Goal: Check status: Check status

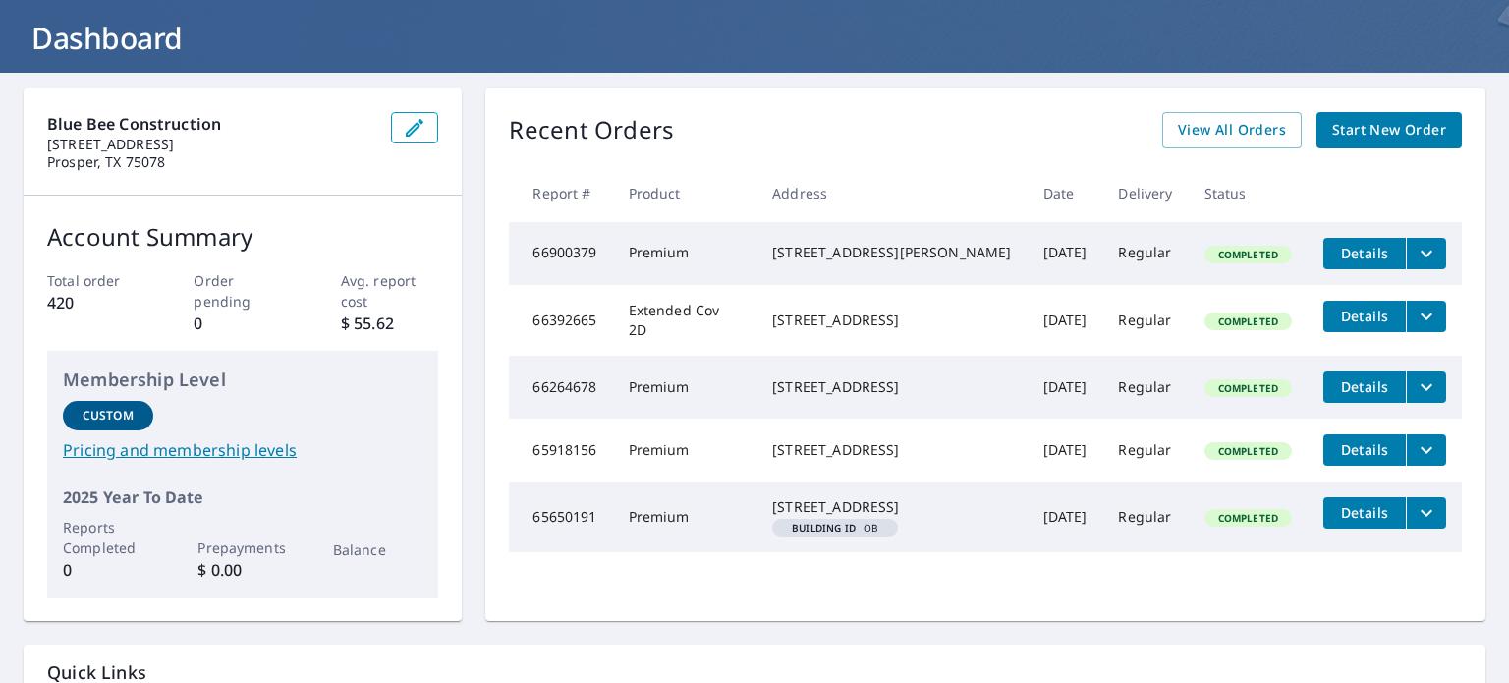
scroll to position [70, 0]
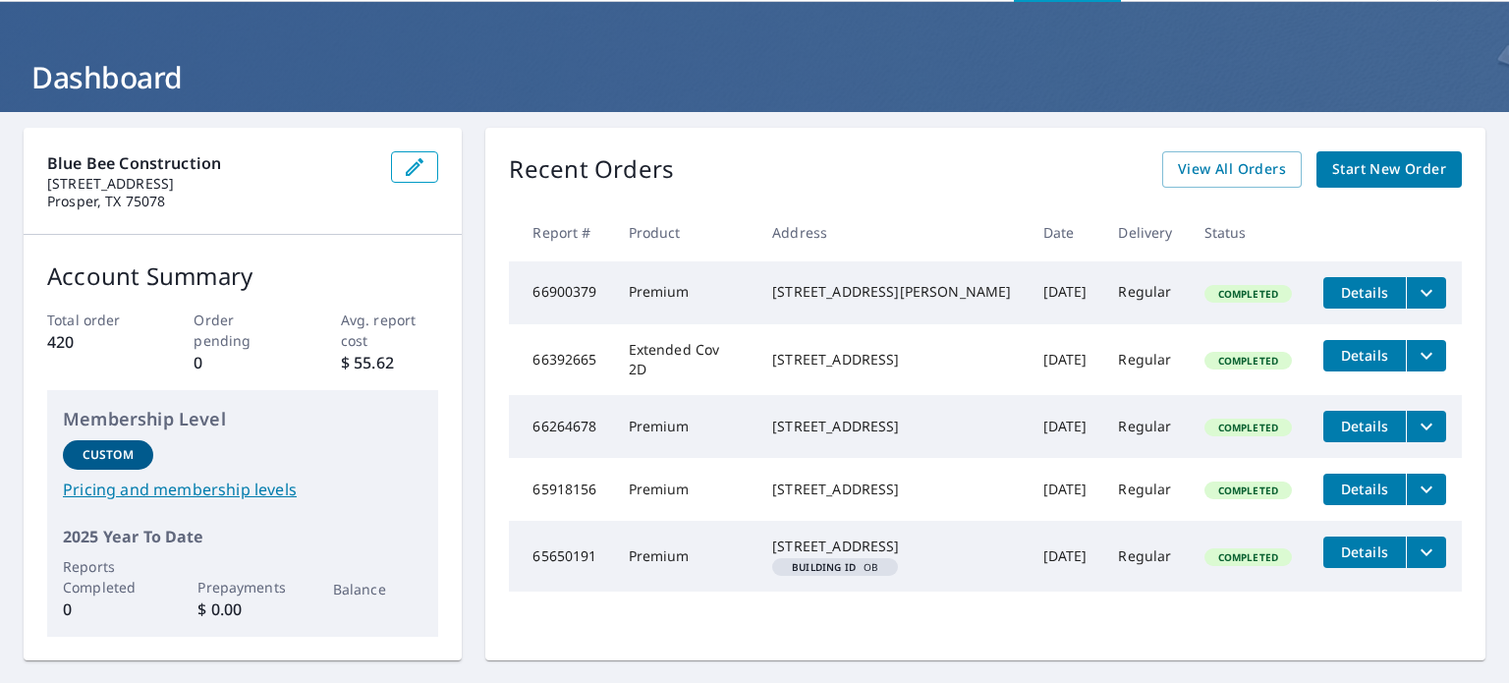
click at [1202, 166] on span "View All Orders" at bounding box center [1232, 169] width 108 height 25
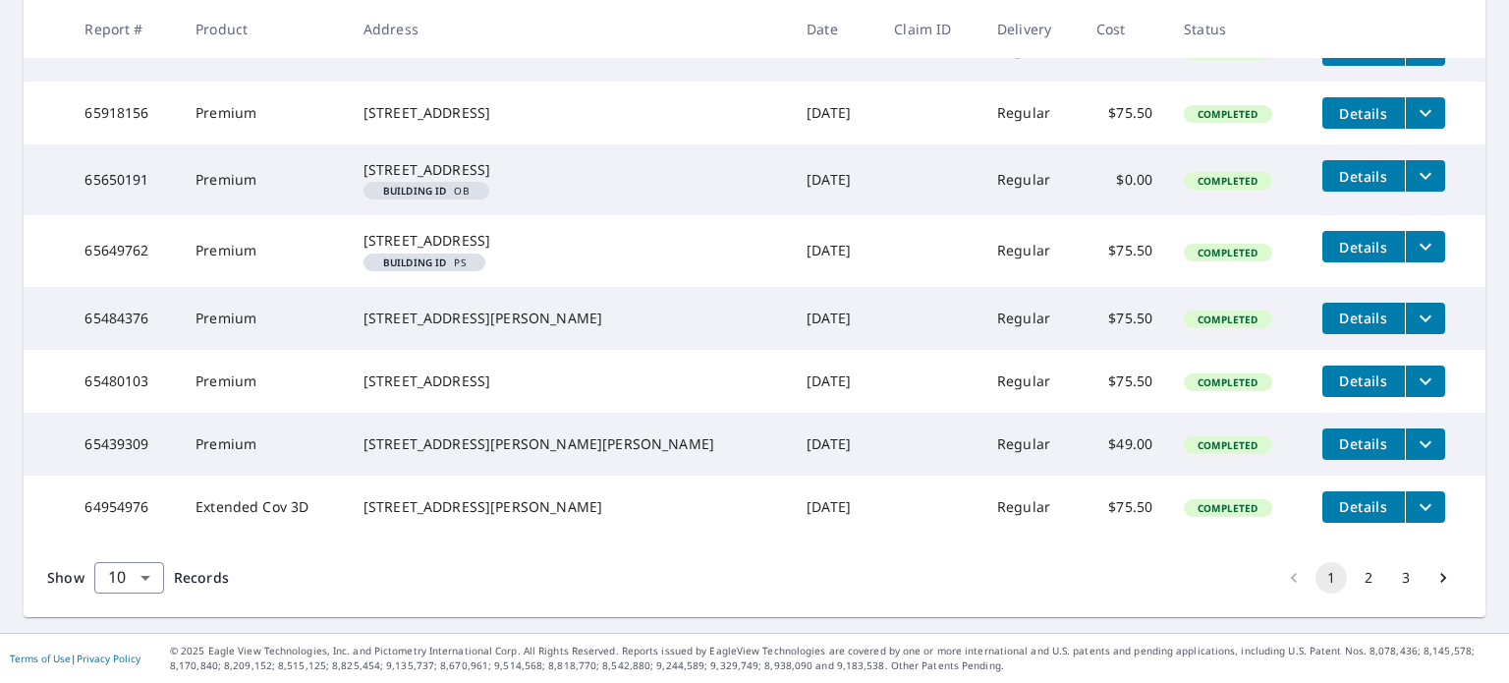
scroll to position [643, 0]
click at [1357, 579] on button "2" at bounding box center [1368, 577] width 31 height 31
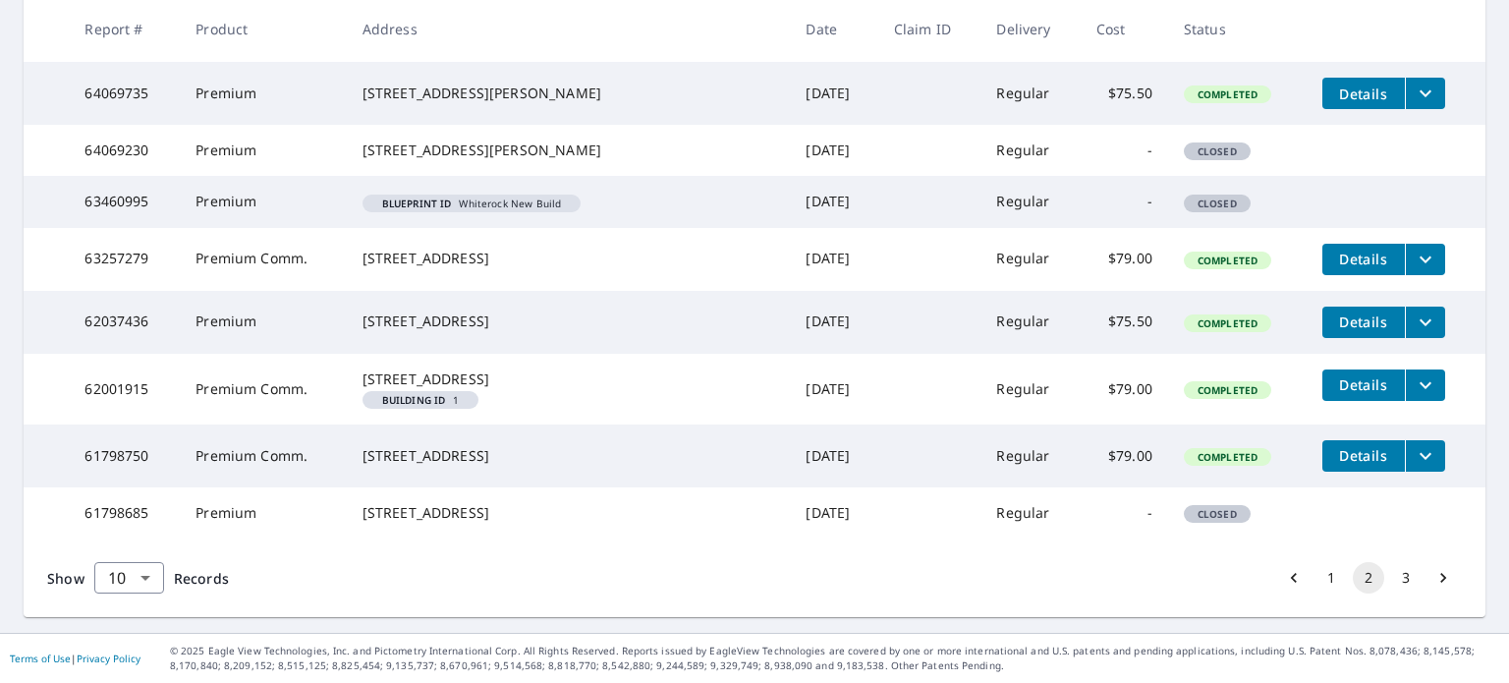
scroll to position [604, 0]
click at [1393, 575] on button "3" at bounding box center [1405, 577] width 31 height 31
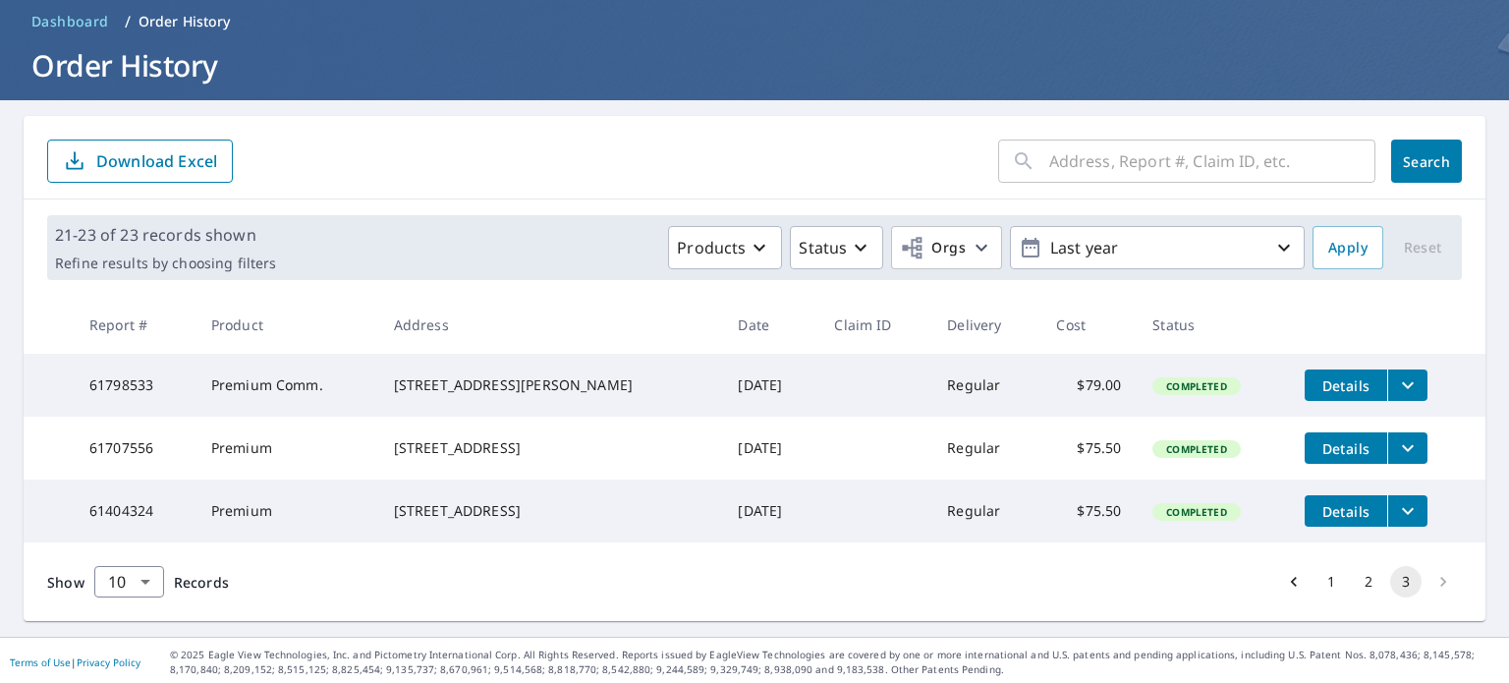
scroll to position [108, 0]
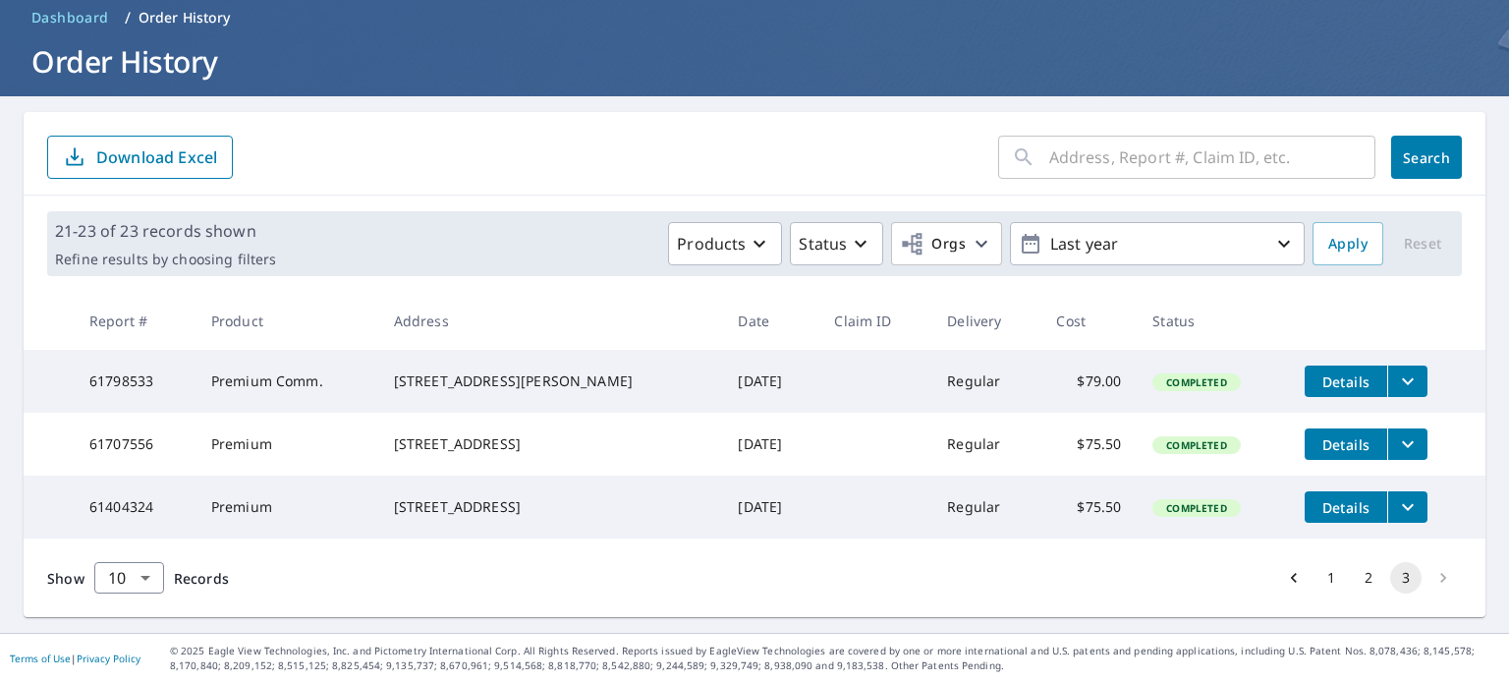
click at [1135, 241] on button "Last year" at bounding box center [1157, 243] width 295 height 43
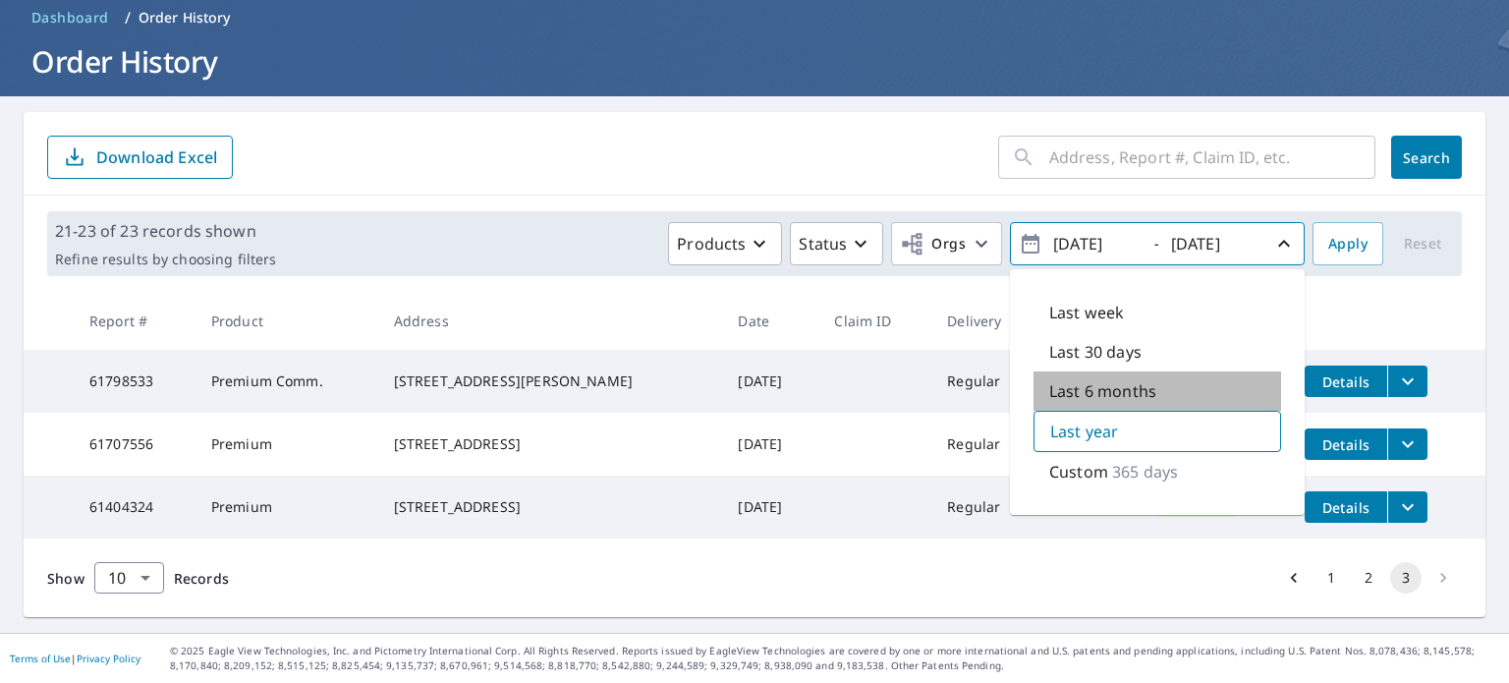
click at [1104, 379] on p "Last 6 months" at bounding box center [1102, 391] width 107 height 24
type input "[DATE]"
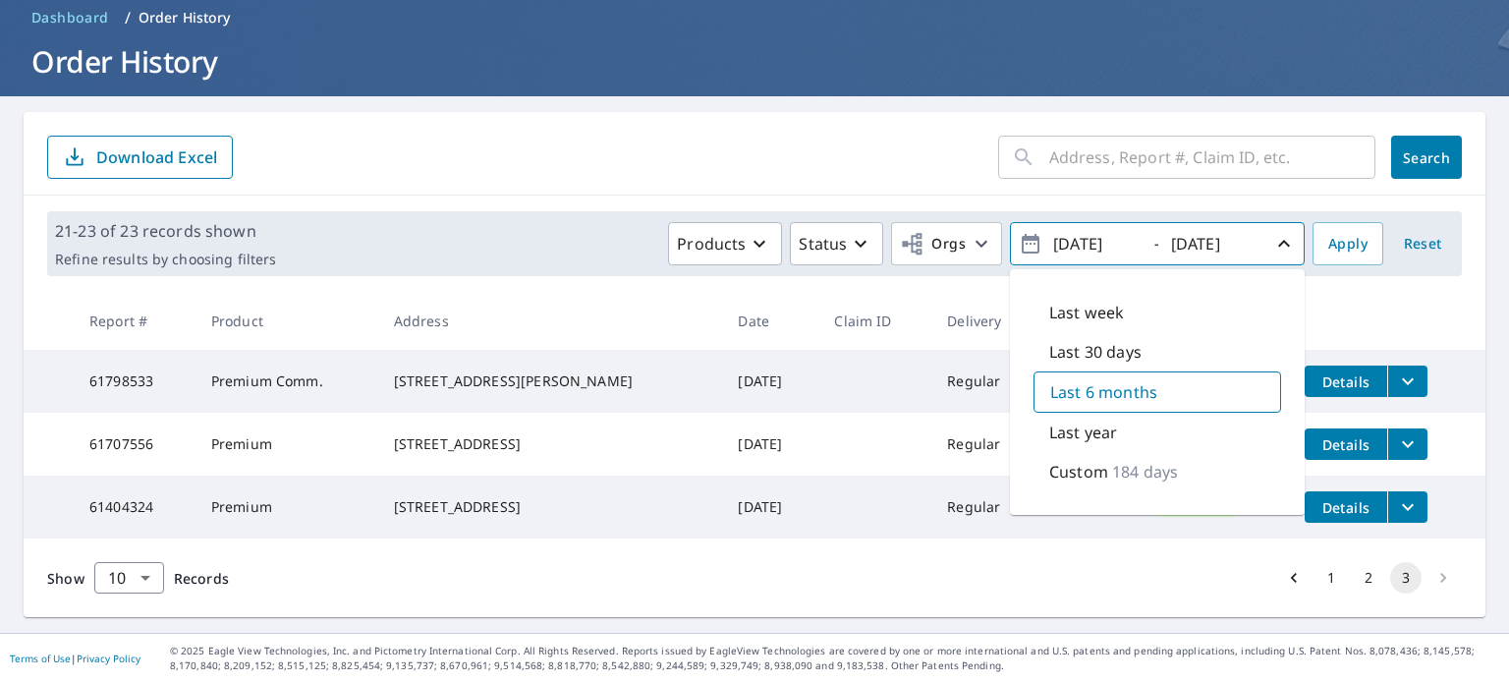
click at [1055, 460] on p "Custom" at bounding box center [1078, 472] width 59 height 24
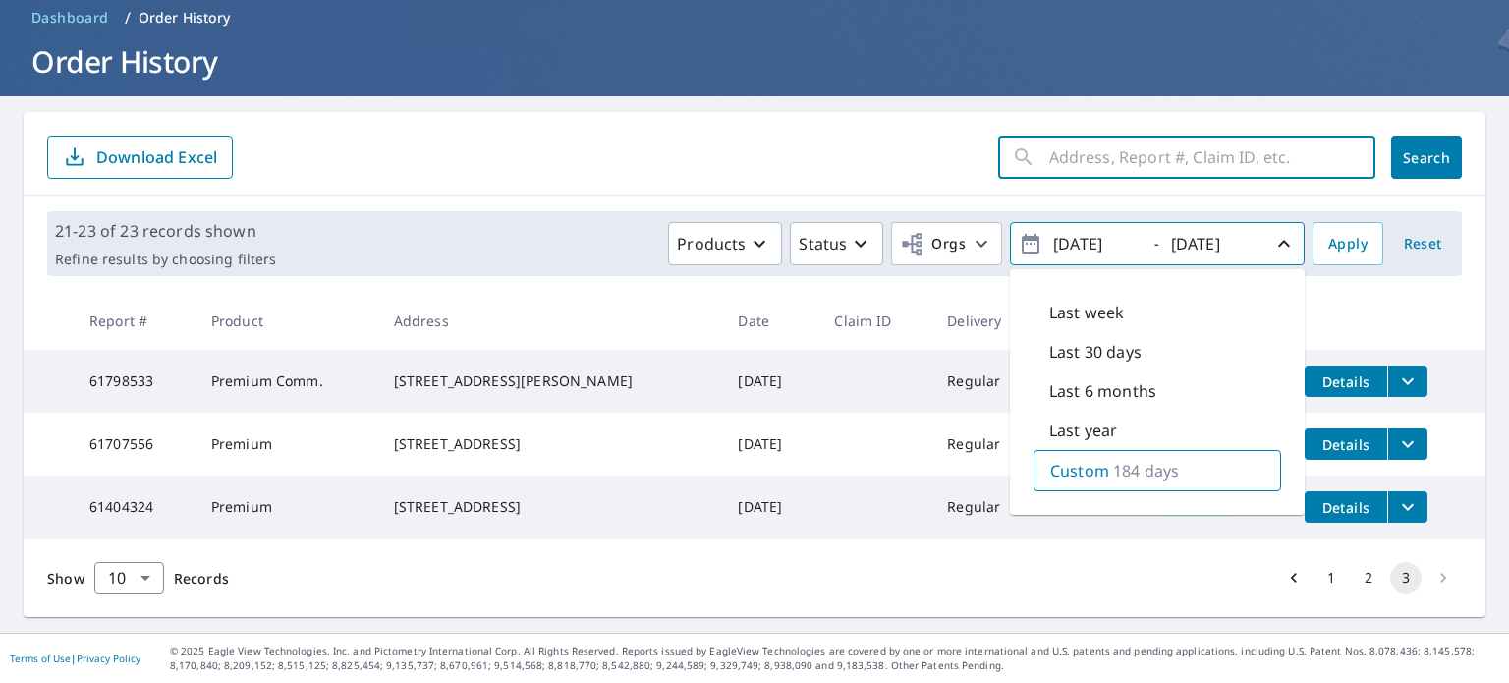
click at [1194, 138] on input "text" at bounding box center [1212, 157] width 326 height 55
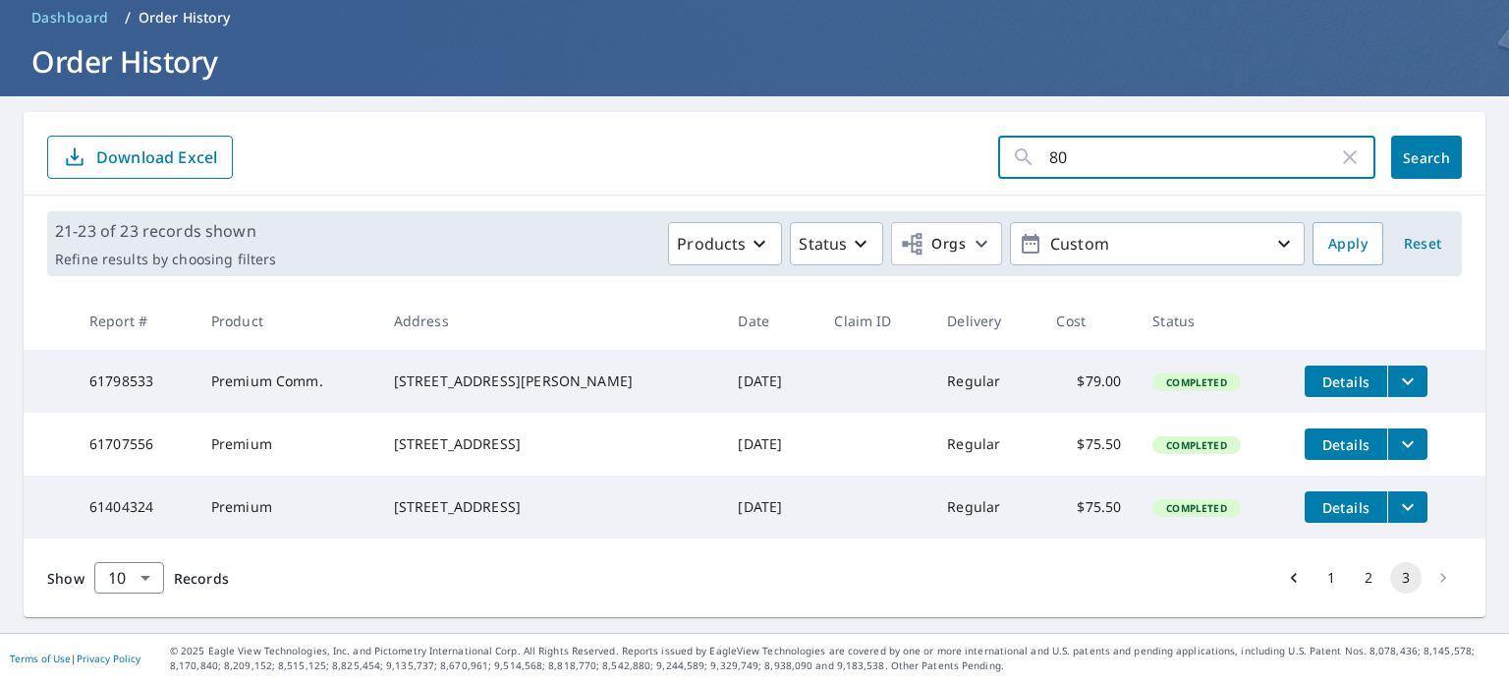
click at [1194, 138] on input "80" at bounding box center [1193, 157] width 289 height 55
type input "880"
click button "Search" at bounding box center [1426, 157] width 71 height 43
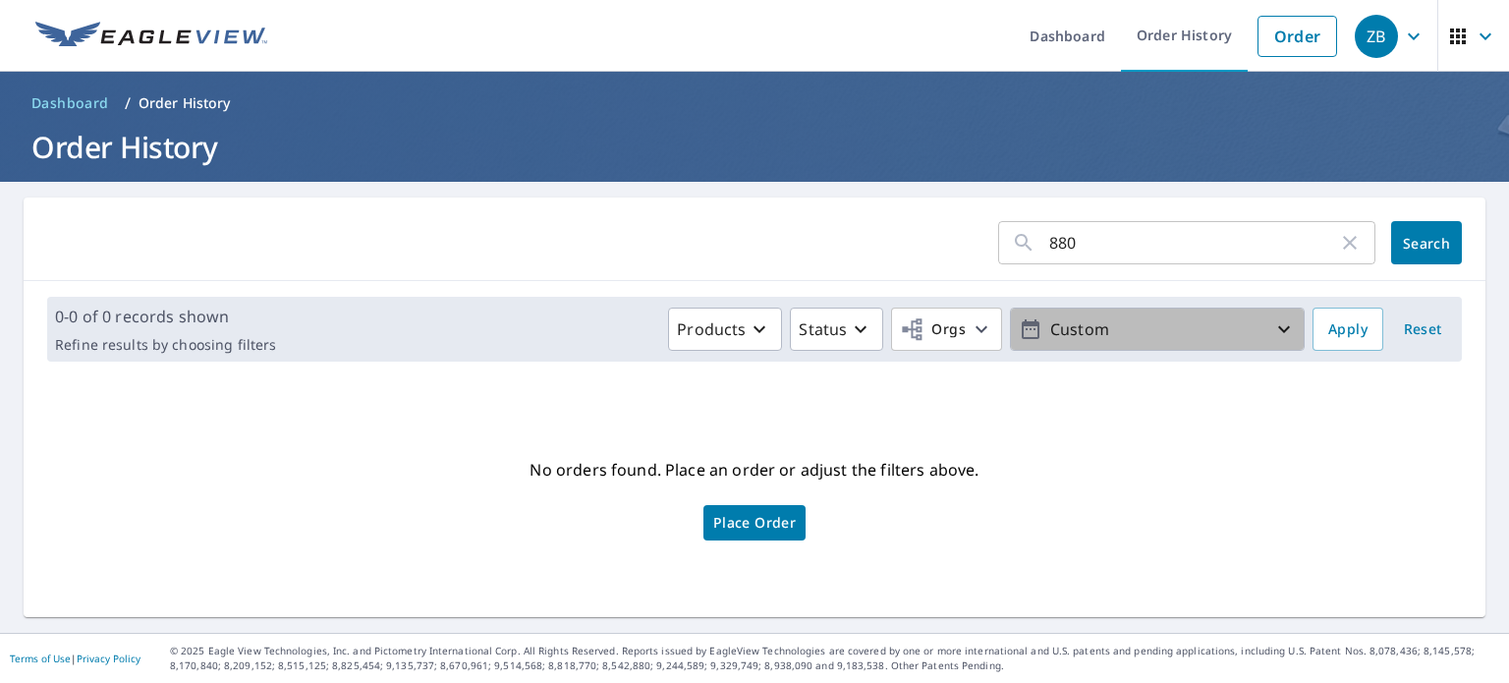
click at [1100, 336] on p "Custom" at bounding box center [1157, 329] width 230 height 34
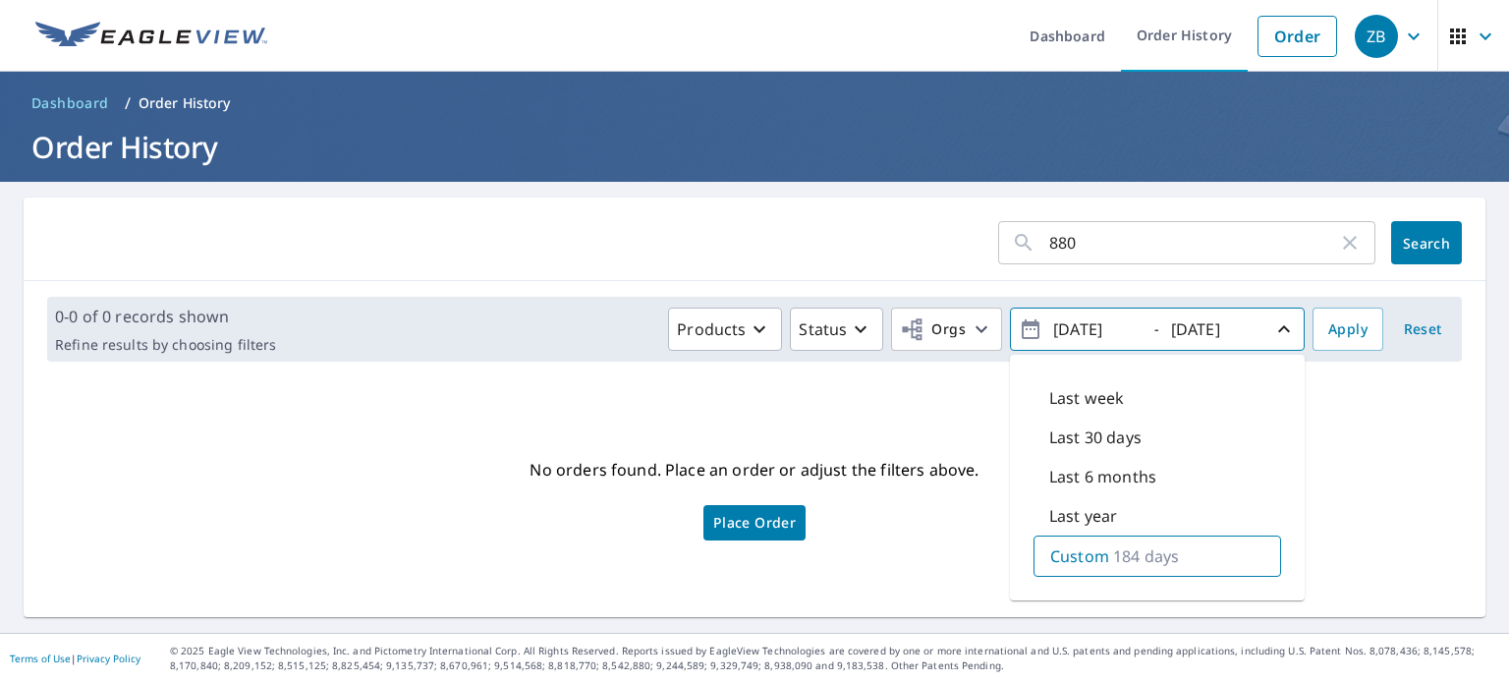
click at [1160, 553] on p "184 days" at bounding box center [1146, 556] width 66 height 24
click at [1057, 518] on p "Last year" at bounding box center [1083, 516] width 68 height 24
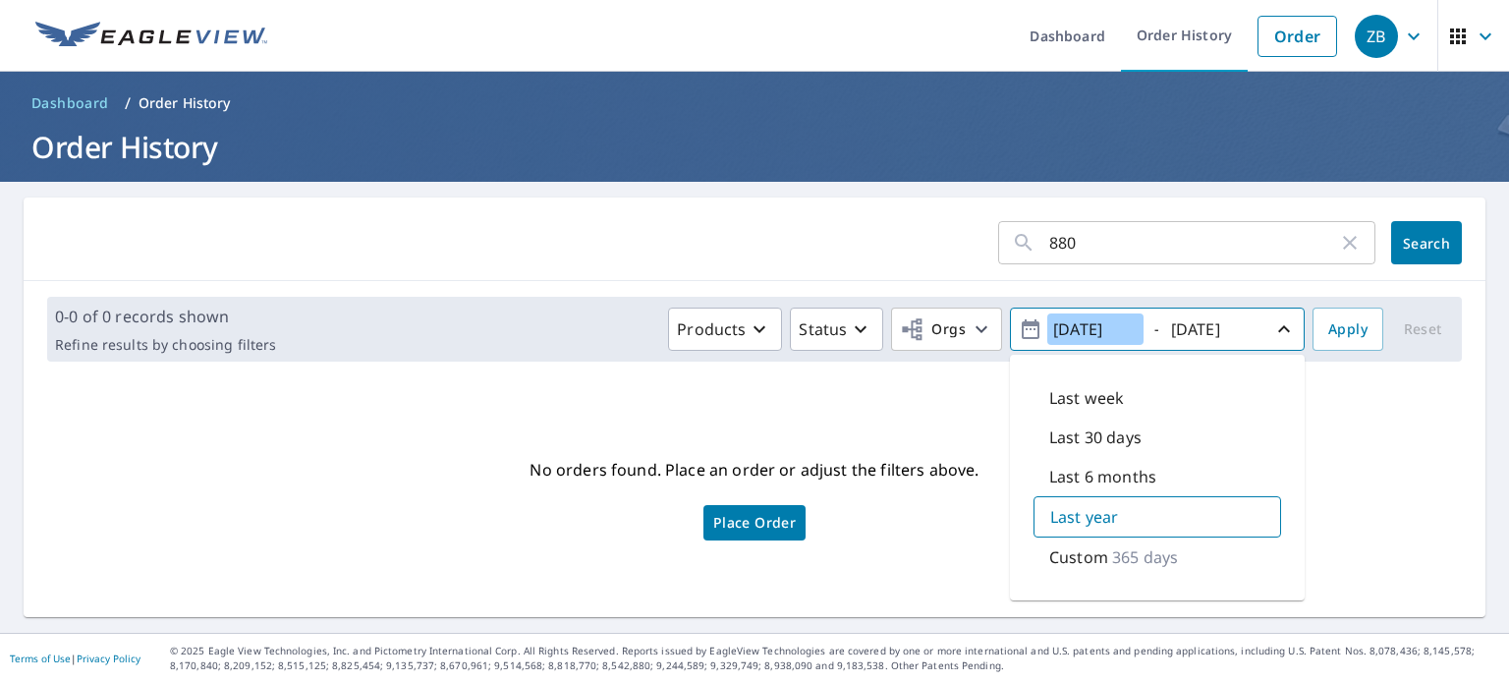
click at [1095, 327] on input "[DATE]" at bounding box center [1095, 328] width 96 height 31
type input "[DATE]"
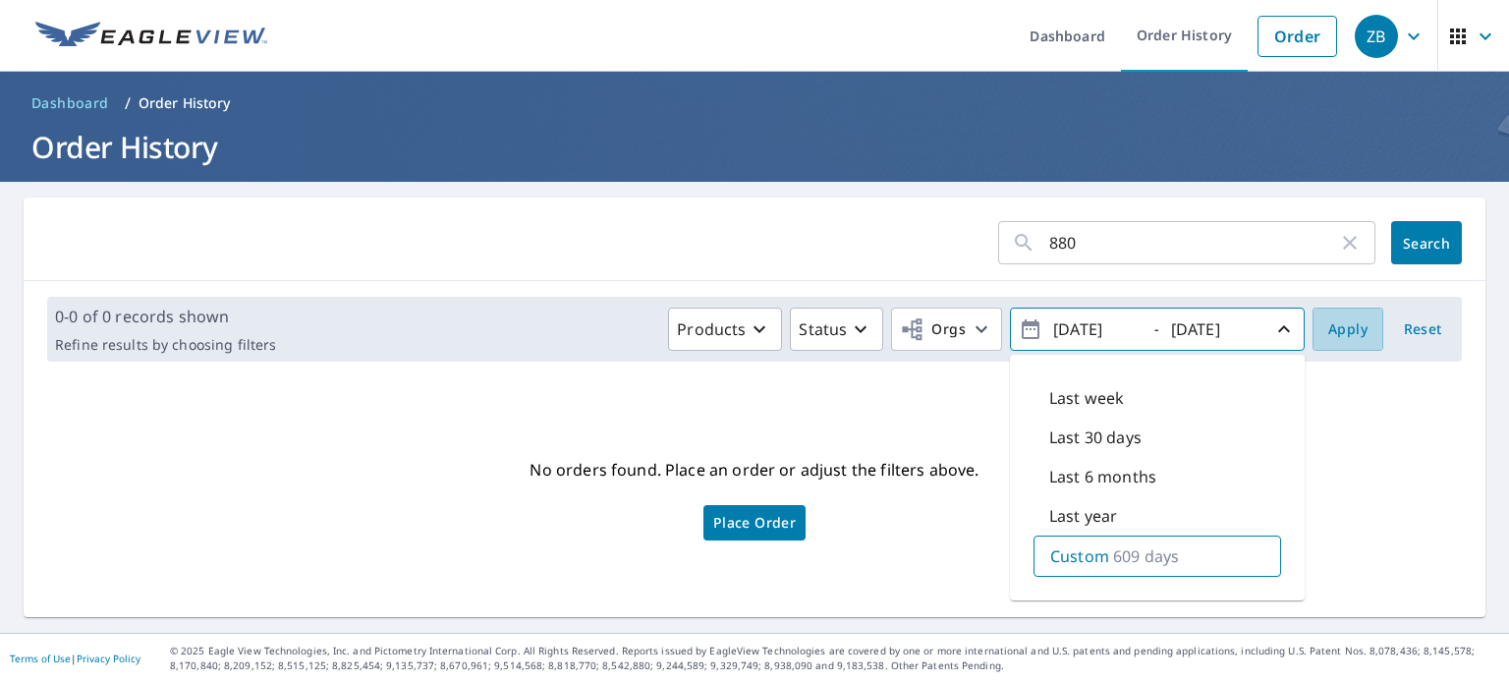
click at [1356, 335] on button "Apply" at bounding box center [1347, 328] width 71 height 43
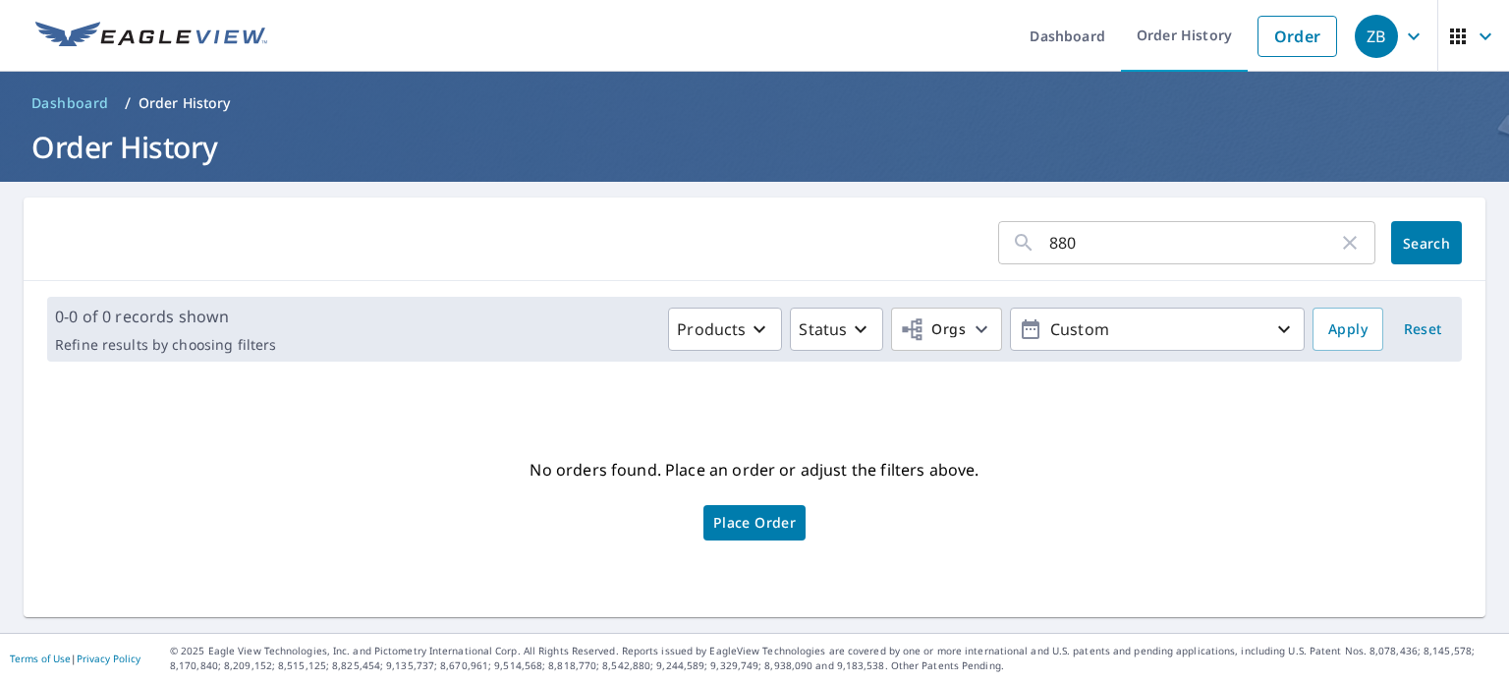
click at [1417, 255] on button "Search" at bounding box center [1426, 242] width 71 height 43
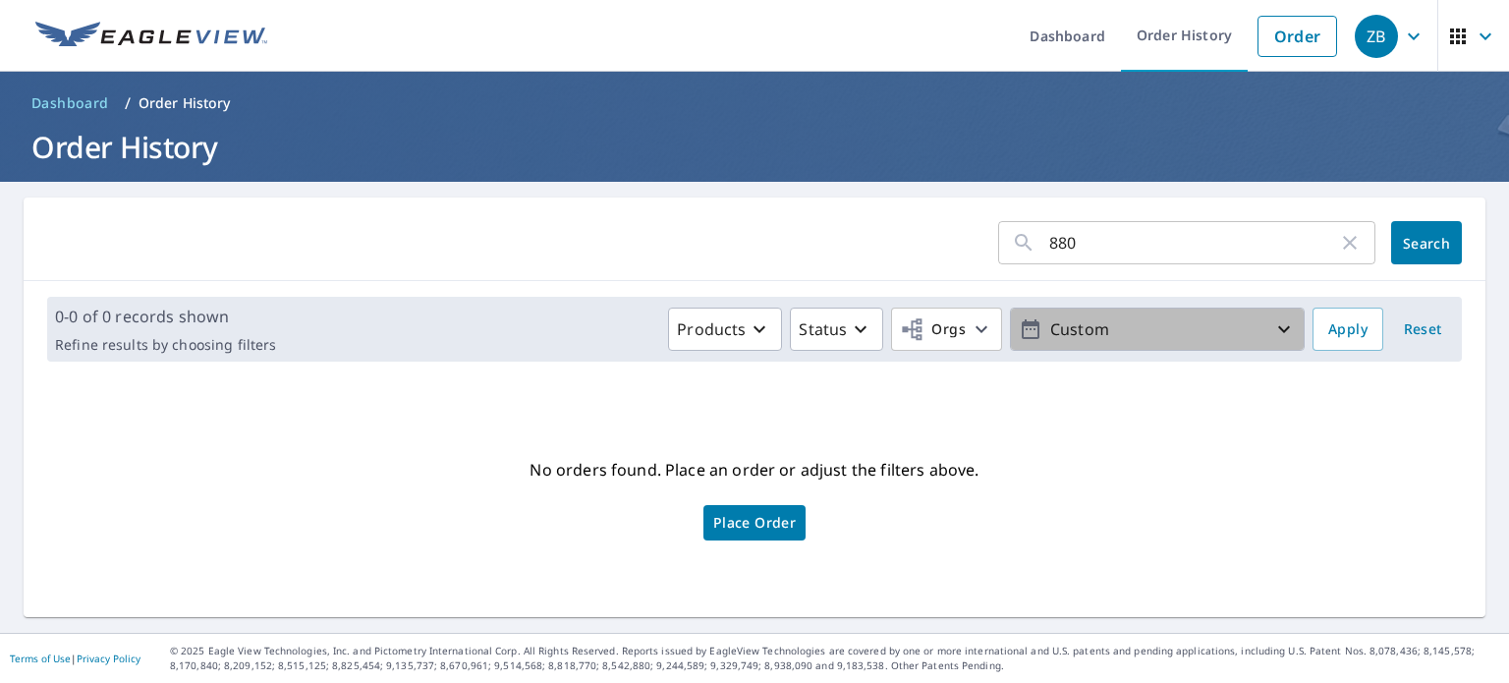
click at [1087, 327] on p "Custom" at bounding box center [1157, 329] width 230 height 34
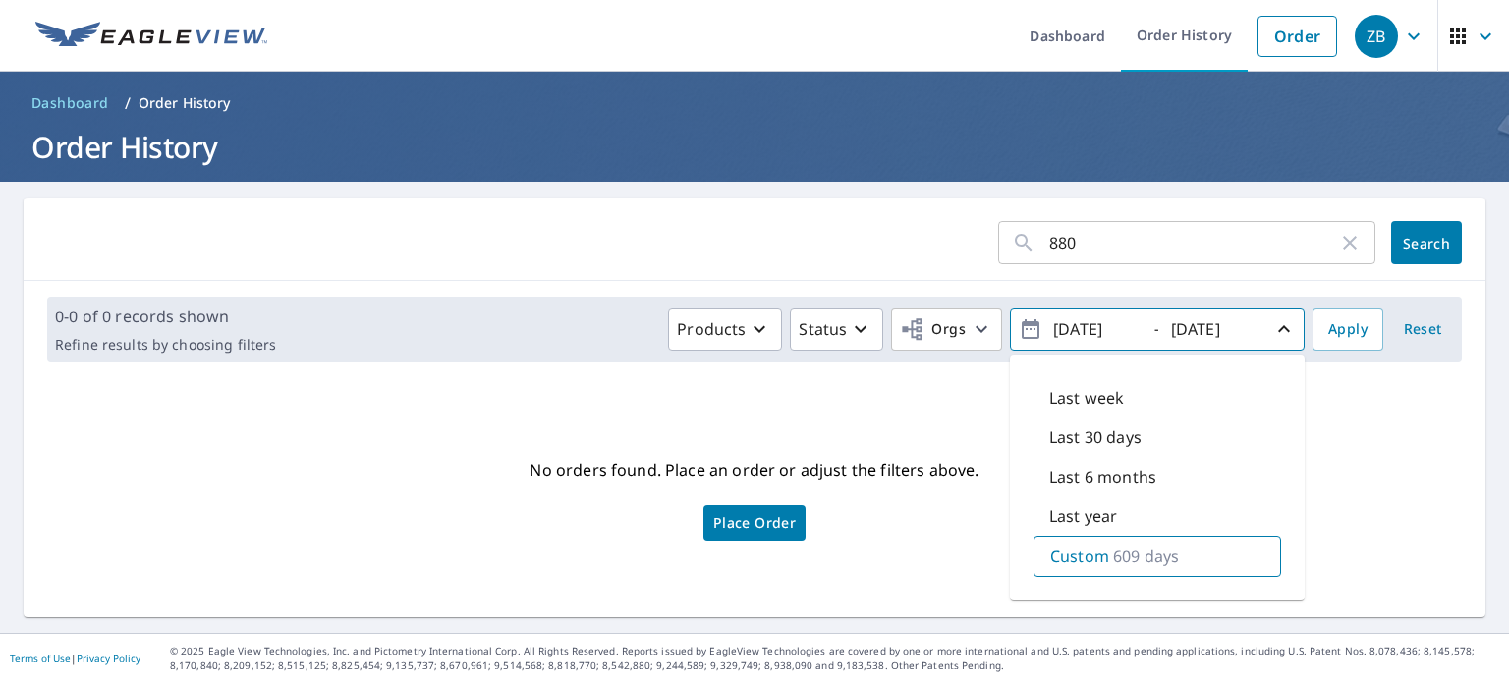
click at [774, 302] on div "0-0 of 0 records shown Refine results by choosing filters Products Status Orgs …" at bounding box center [754, 329] width 1414 height 65
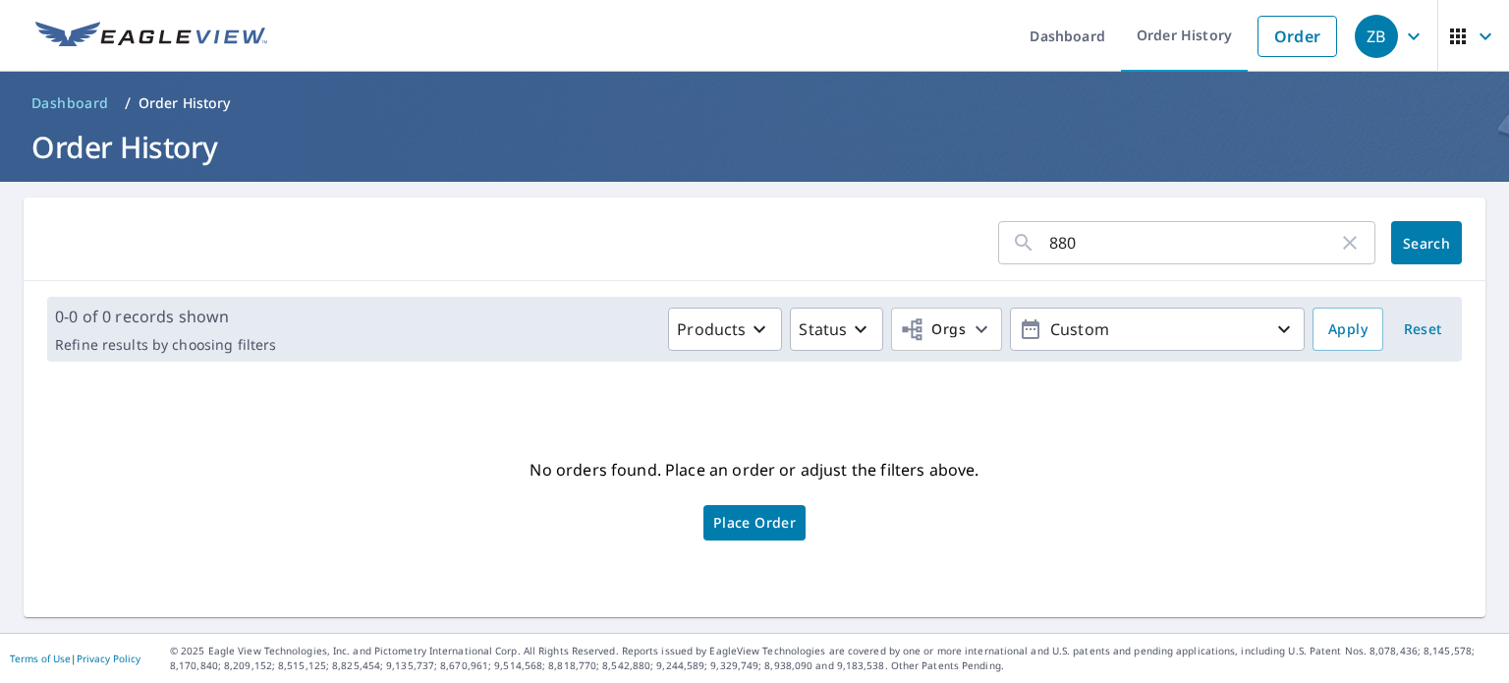
click at [1214, 342] on p "Custom" at bounding box center [1157, 329] width 230 height 34
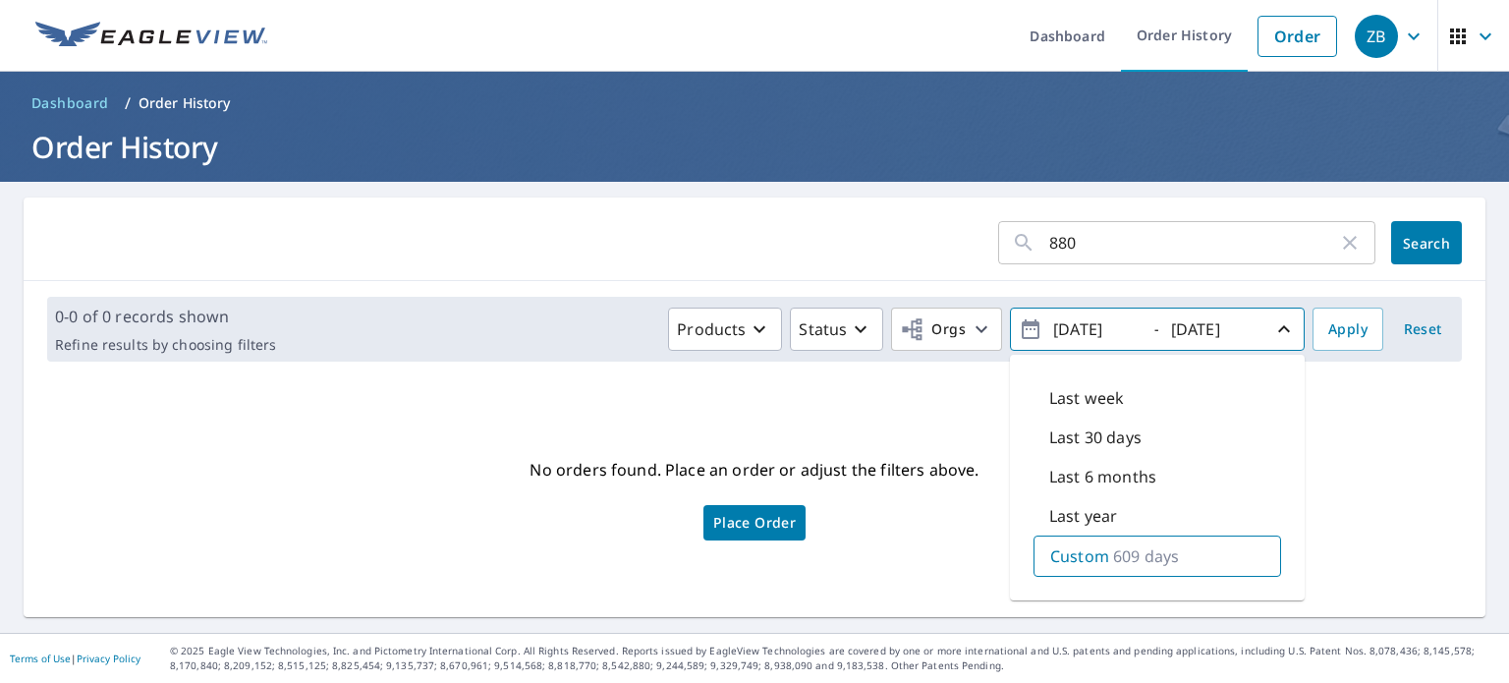
click at [1097, 241] on input "880" at bounding box center [1193, 242] width 289 height 55
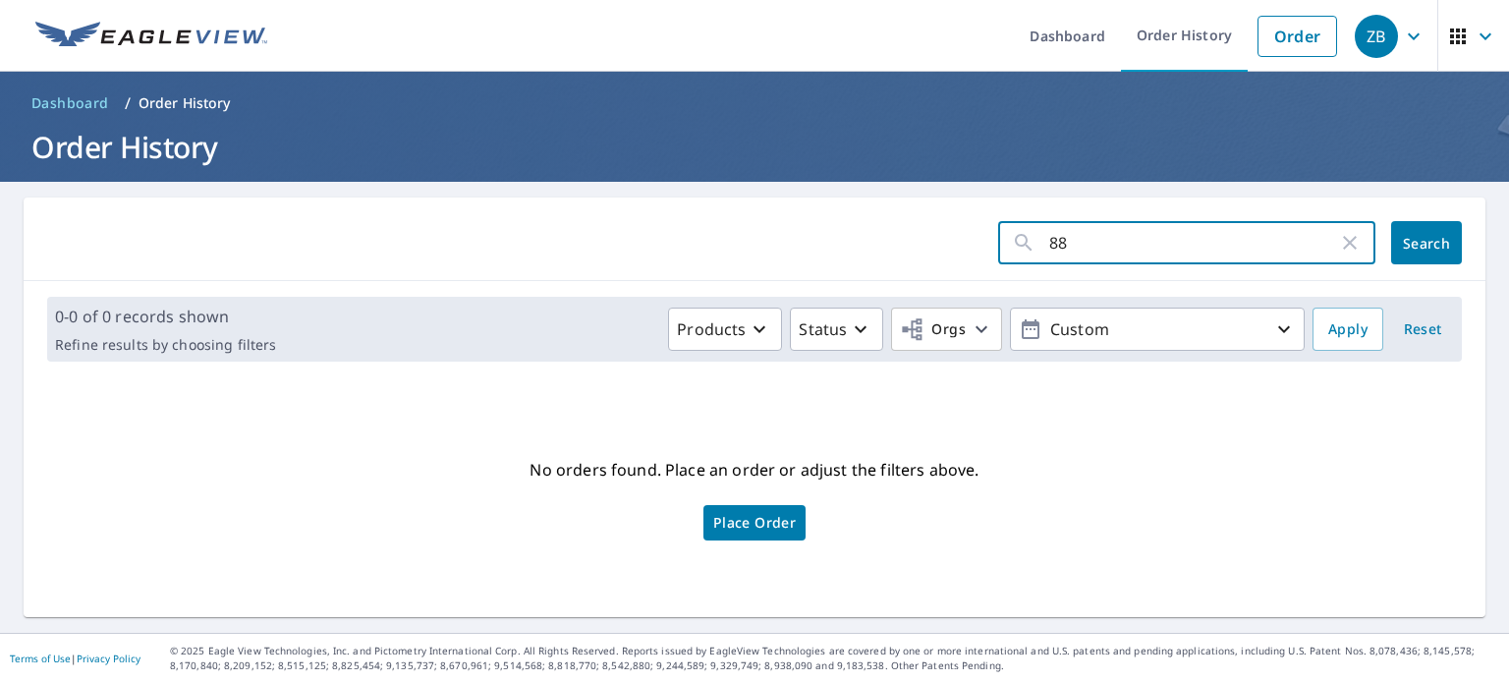
type input "8"
type input "[PERSON_NAME][GEOGRAPHIC_DATA]"
click button "Search" at bounding box center [1426, 242] width 71 height 43
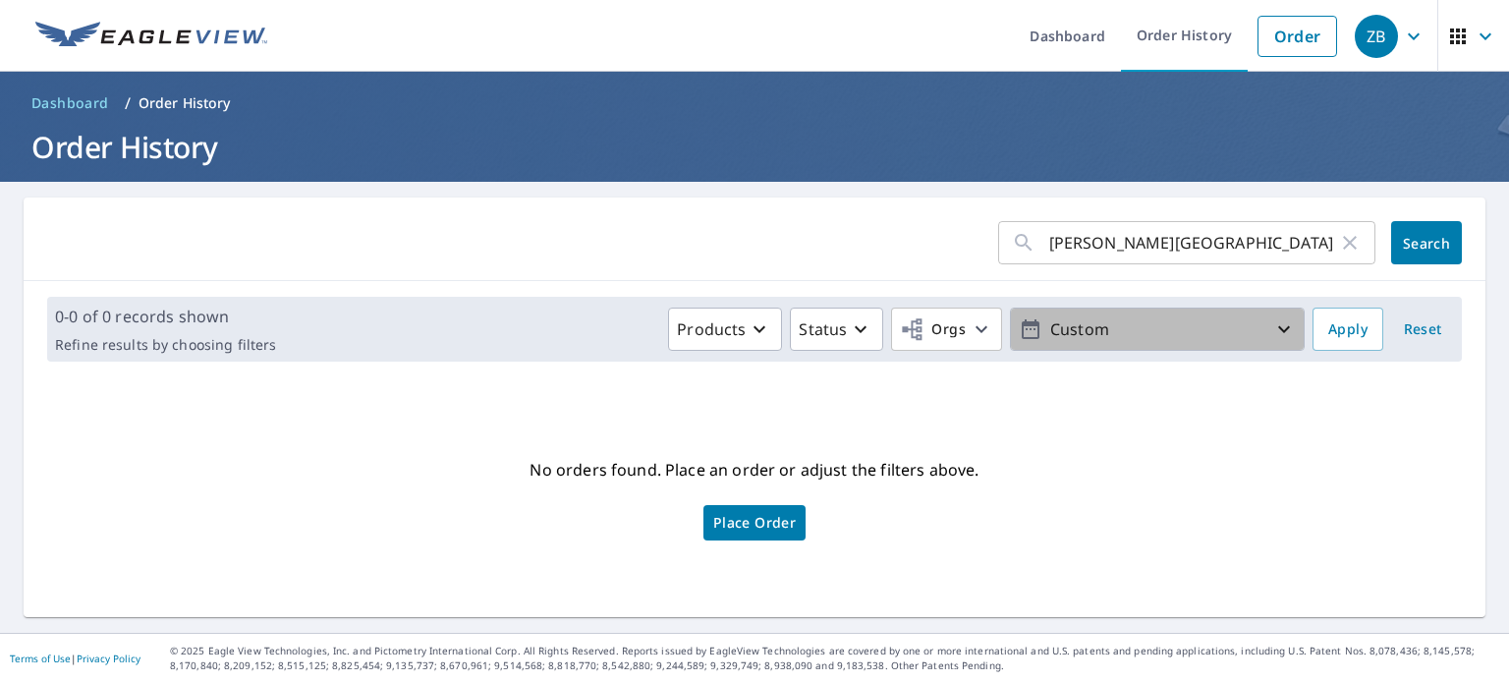
click at [1160, 325] on p "Custom" at bounding box center [1157, 329] width 230 height 34
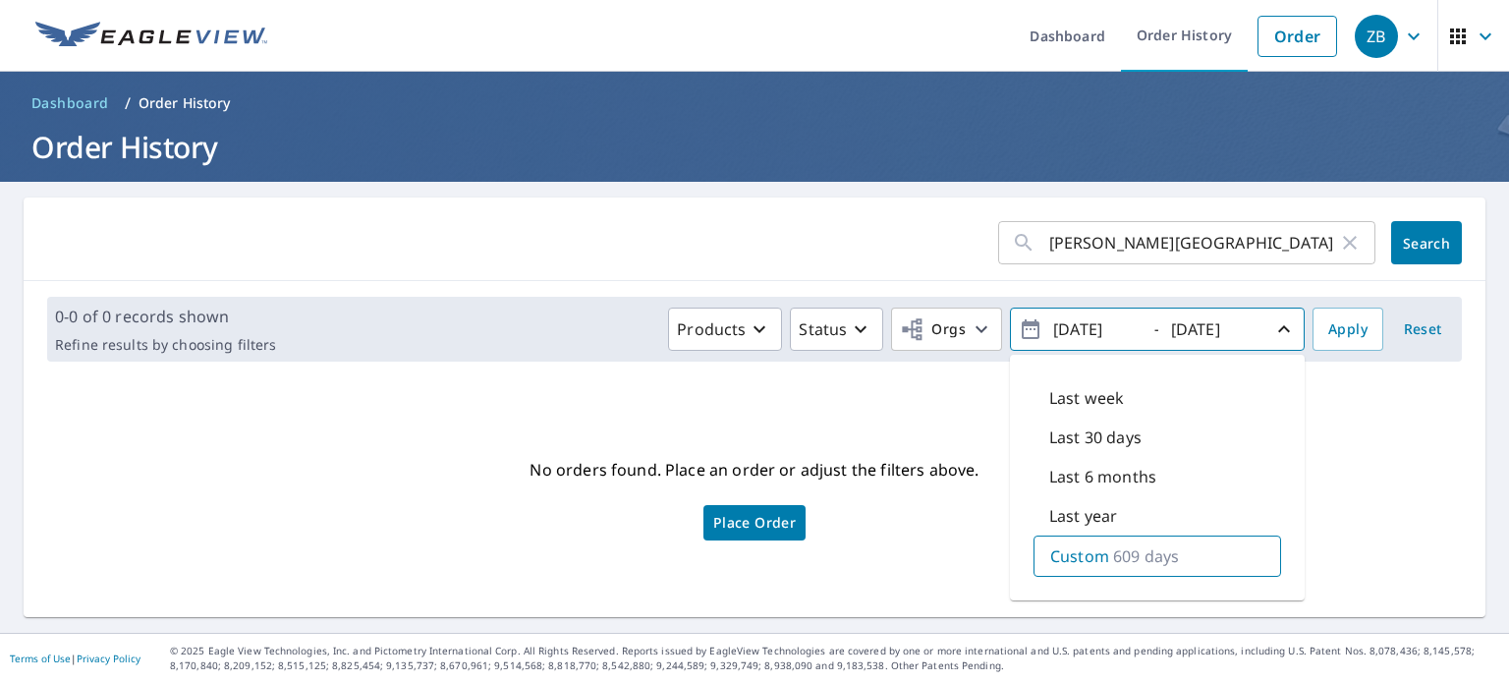
click at [1067, 324] on input "[DATE]" at bounding box center [1095, 328] width 96 height 31
type input "[DATE]"
click at [1348, 333] on span "Apply" at bounding box center [1347, 329] width 39 height 25
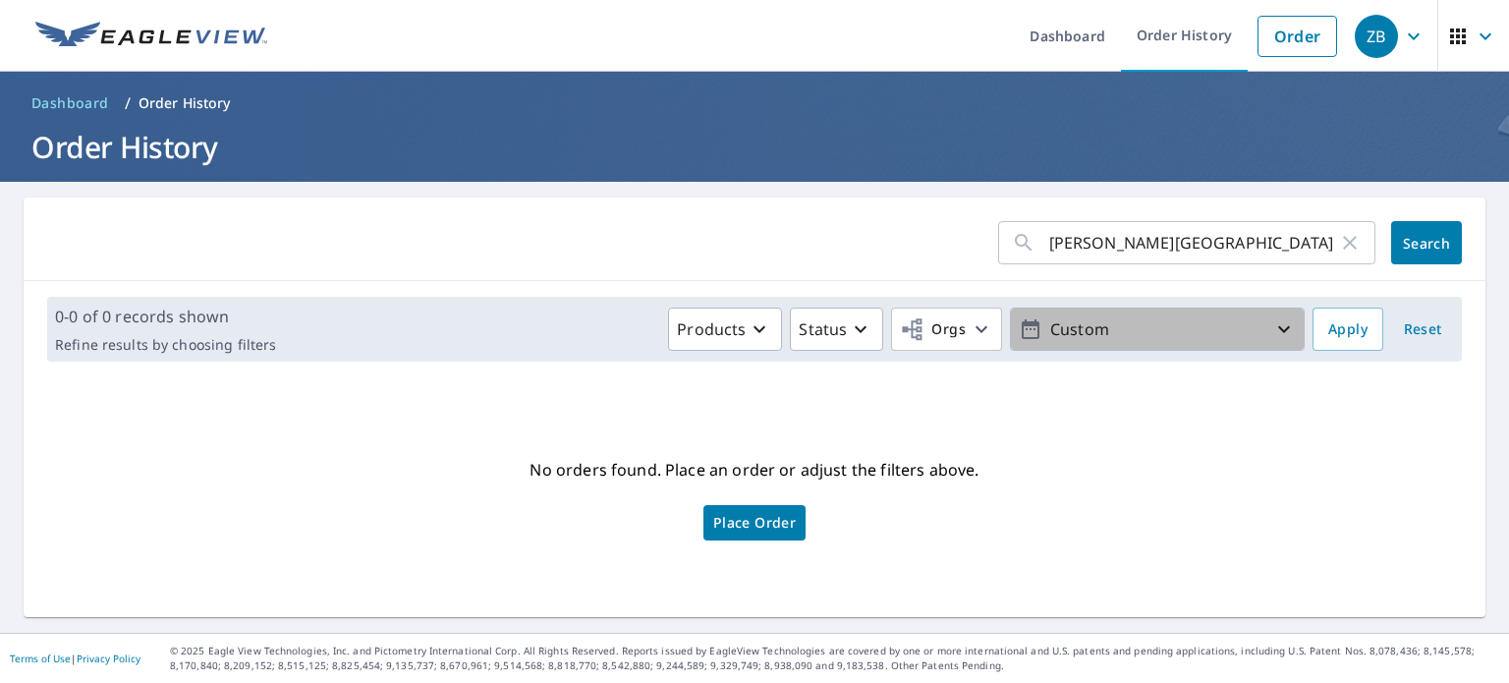
click at [1251, 339] on p "Custom" at bounding box center [1157, 329] width 230 height 34
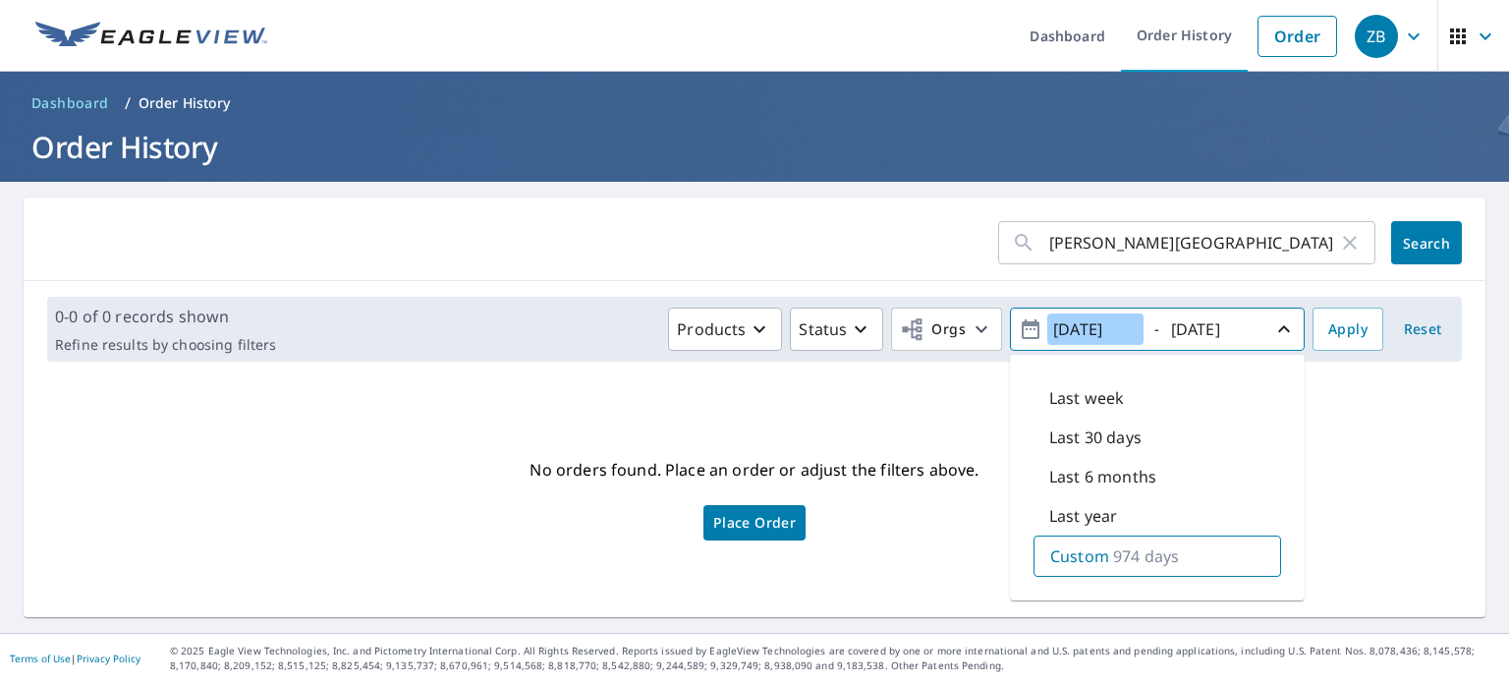
click at [1070, 324] on input "[DATE]" at bounding box center [1095, 328] width 96 height 31
type input "[DATE]"
click at [1339, 335] on span "Apply" at bounding box center [1347, 329] width 39 height 25
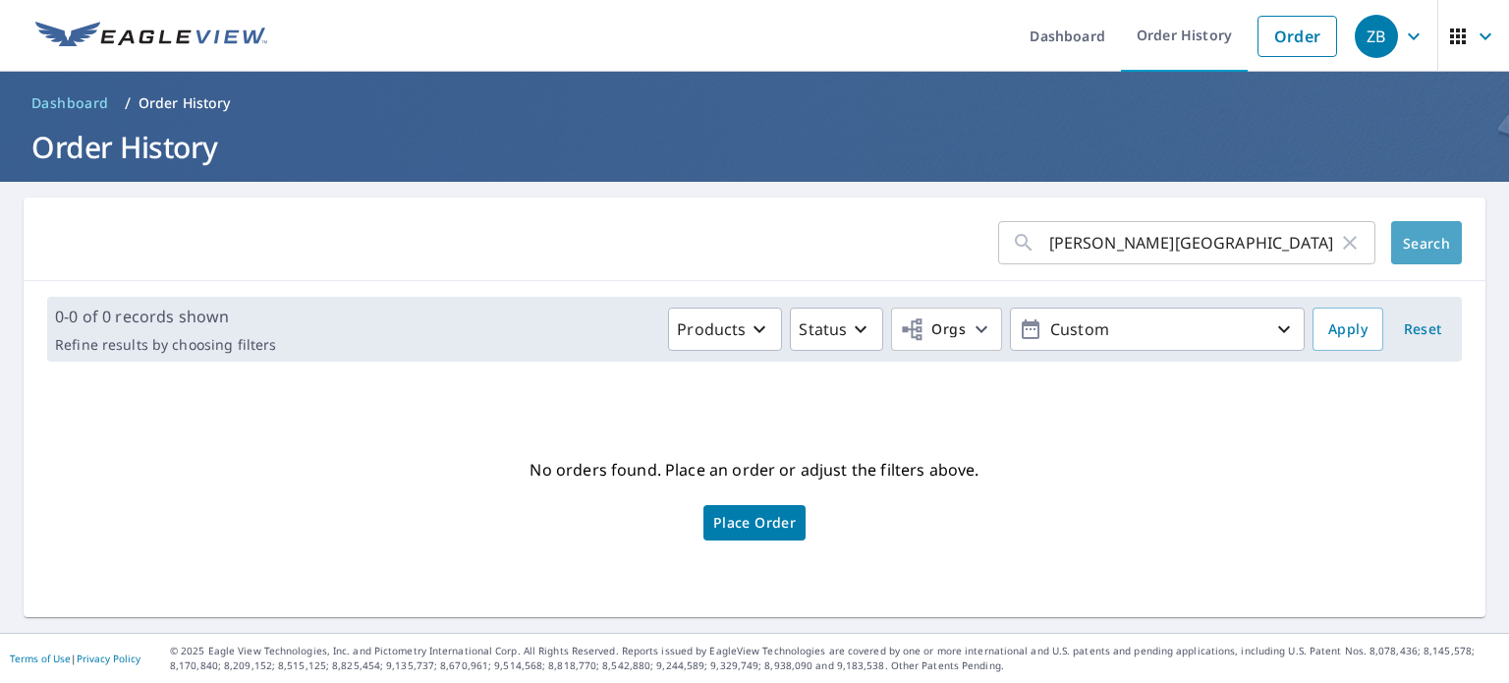
click at [1410, 255] on button "Search" at bounding box center [1426, 242] width 71 height 43
